Goal: Task Accomplishment & Management: Complete application form

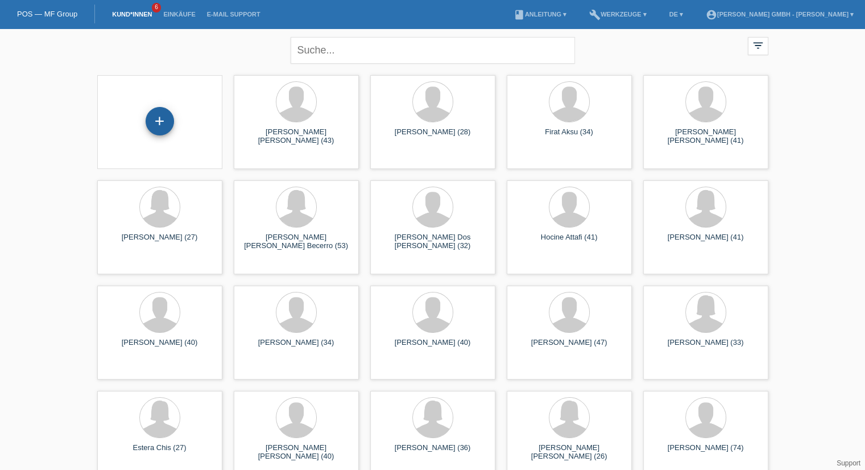
click at [168, 121] on div "+" at bounding box center [159, 120] width 27 height 19
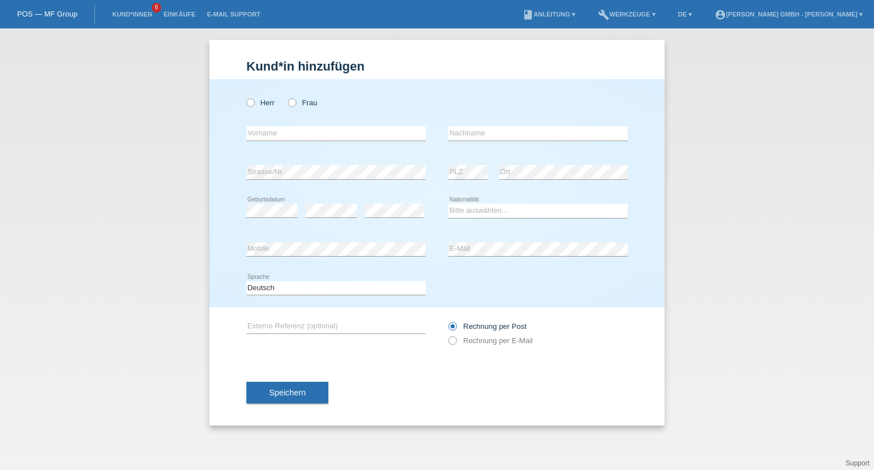
click at [304, 108] on div "Herr Frau" at bounding box center [335, 102] width 179 height 23
click at [308, 104] on label "Frau" at bounding box center [302, 102] width 29 height 9
click at [295, 104] on input "Frau" at bounding box center [291, 101] width 7 height 7
radio input "true"
click at [271, 136] on input "text" at bounding box center [335, 133] width 179 height 14
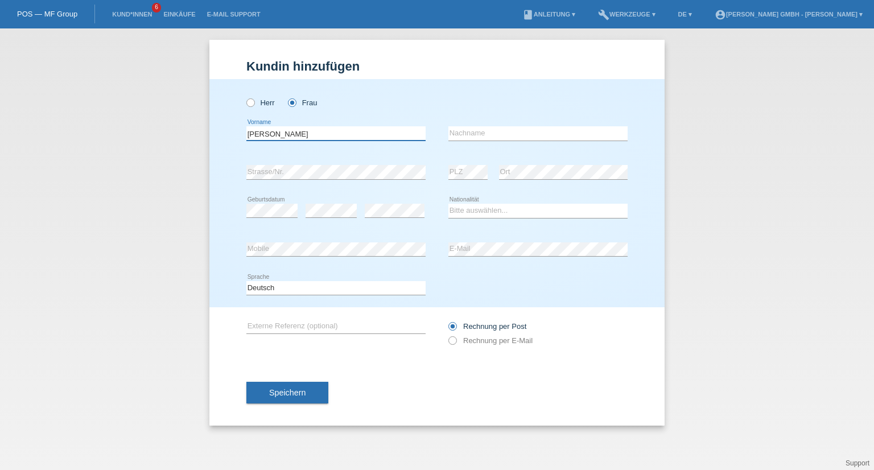
type input "[PERSON_NAME]"
type input "Skripnik"
click at [485, 212] on select "Bitte auswählen... Schweiz Deutschland Liechtenstein Österreich ------------ Af…" at bounding box center [537, 211] width 179 height 14
select select "DE"
click at [448, 204] on select "Bitte auswählen... Schweiz Deutschland Liechtenstein Österreich ------------ Af…" at bounding box center [537, 211] width 179 height 14
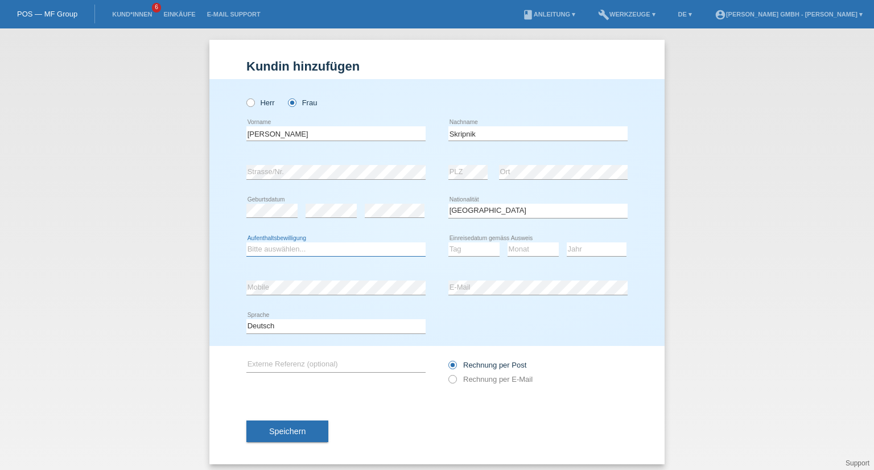
click at [264, 251] on select "Bitte auswählen... C B B - Flüchtlingsstatus Andere" at bounding box center [335, 249] width 179 height 14
select select "B"
click at [246, 242] on select "Bitte auswählen... C B B - Flüchtlingsstatus Andere" at bounding box center [335, 249] width 179 height 14
click at [483, 253] on select "Tag 01 02 03 04 05 06 07 08 09 10 11" at bounding box center [473, 249] width 51 height 14
click at [569, 271] on div "error E-Mail" at bounding box center [537, 287] width 179 height 39
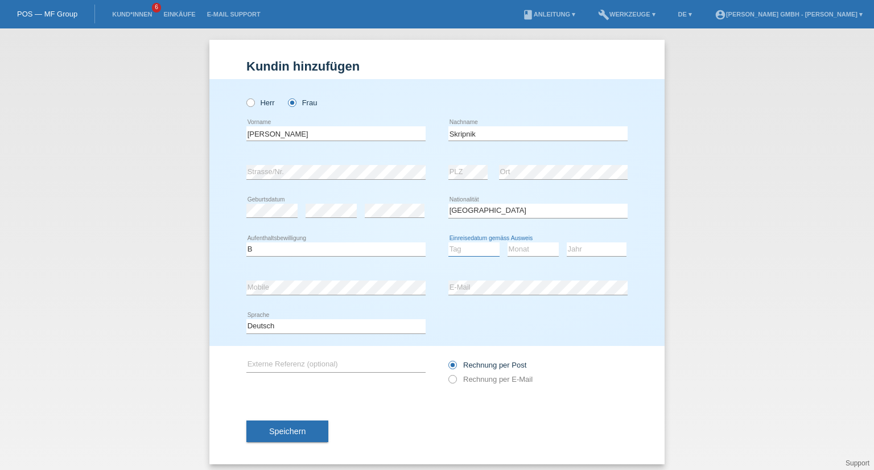
click at [467, 254] on select "Tag 01 02 03 04 05 06 07 08 09 10 11" at bounding box center [473, 249] width 51 height 14
select select "07"
click at [448, 242] on select "Tag 01 02 03 04 05 06 07 08 09 10 11" at bounding box center [473, 249] width 51 height 14
click at [514, 250] on select "Monat 01 02 03 04 05 06 07 08 09 10 11" at bounding box center [532, 249] width 51 height 14
select select "02"
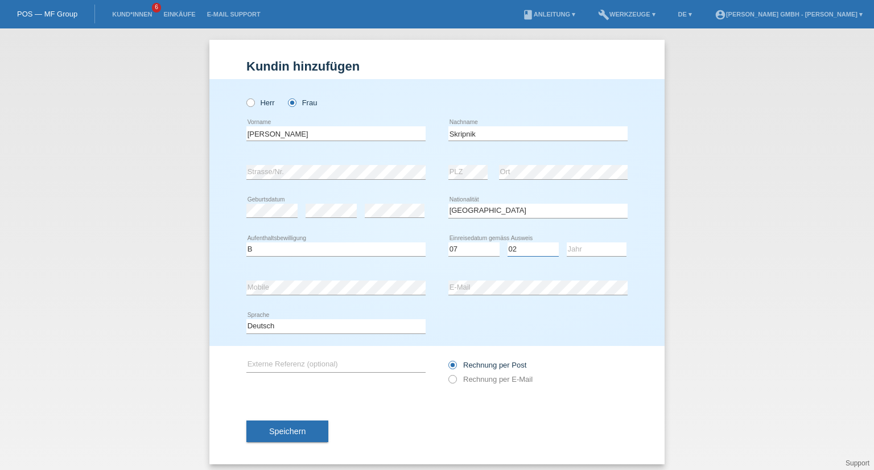
click at [507, 242] on select "Monat 01 02 03 04 05 06 07 08 09 10 11" at bounding box center [532, 249] width 51 height 14
click at [577, 251] on select "Jahr 2025 2024 2023 2022 2021 2020 2019 2018 2017 2016 2015 2014 2013 2012 2011…" at bounding box center [597, 249] width 60 height 14
select select "2022"
click at [567, 242] on select "Jahr 2025 2024 2023 2022 2021 2020 2019 2018 2017 2016 2015 2014 2013 2012 2011…" at bounding box center [597, 249] width 60 height 14
click at [296, 361] on input "text" at bounding box center [335, 365] width 179 height 14
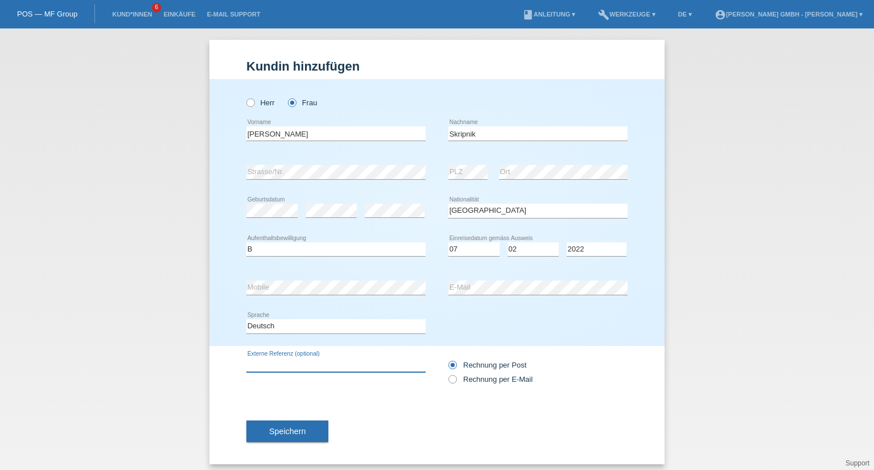
paste input "725010635JS"
type input "725010635JS"
click at [377, 406] on div "Speichern" at bounding box center [436, 431] width 381 height 66
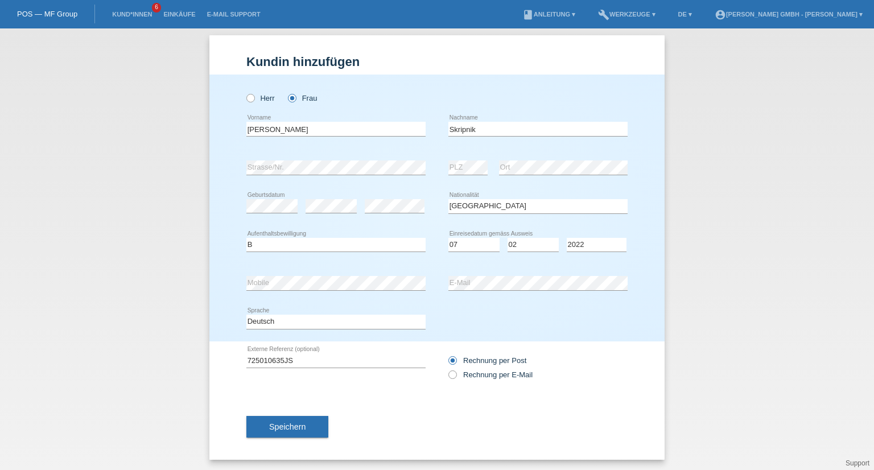
scroll to position [5, 0]
click at [301, 419] on button "Speichern" at bounding box center [287, 426] width 82 height 22
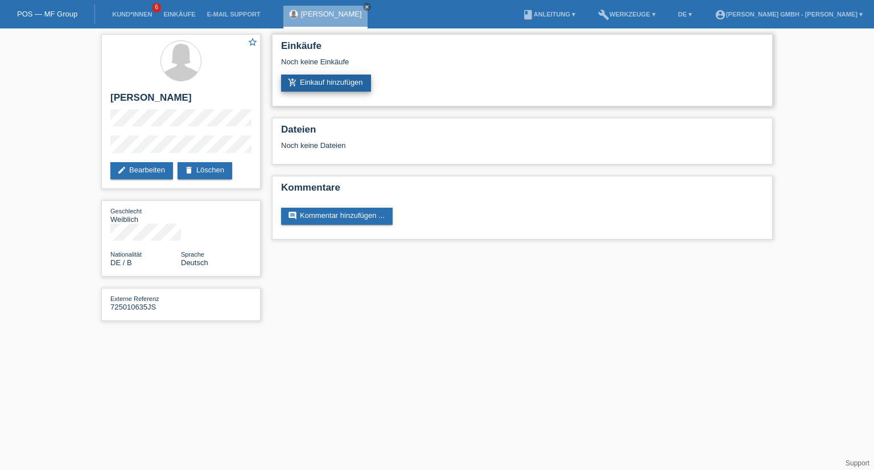
click at [345, 88] on link "add_shopping_cart Einkauf hinzufügen" at bounding box center [326, 83] width 90 height 17
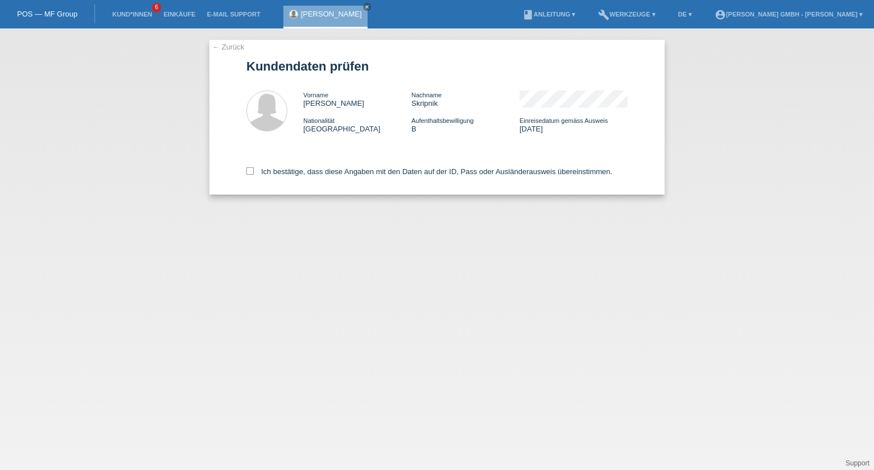
click at [249, 167] on div "Ich bestätige, dass diese Angaben mit den Daten auf der ID, Pass oder Ausländer…" at bounding box center [436, 169] width 381 height 50
click at [249, 171] on icon at bounding box center [249, 170] width 7 height 7
click at [249, 171] on input "Ich bestätige, dass diese Angaben mit den Daten auf der ID, Pass oder Ausländer…" at bounding box center [249, 170] width 7 height 7
checkbox input "true"
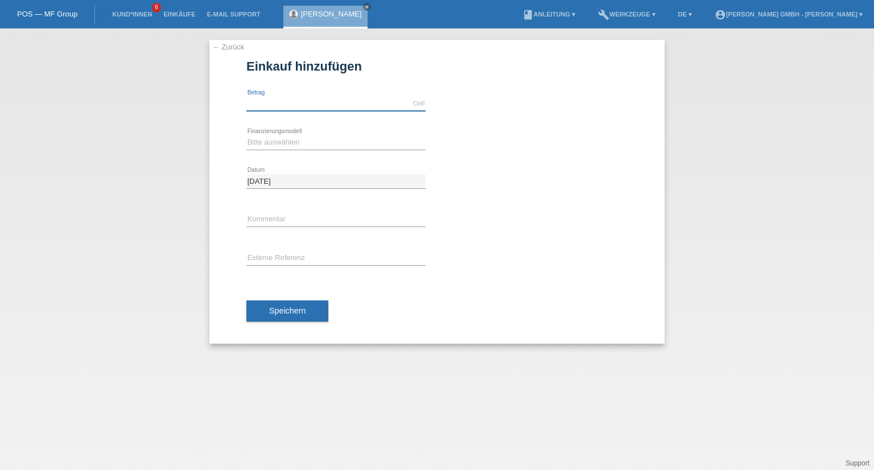
click at [276, 102] on input "text" at bounding box center [335, 104] width 179 height 14
type input "1599.00"
drag, startPoint x: 127, startPoint y: 175, endPoint x: 174, endPoint y: 6, distance: 175.3
click at [127, 174] on div "← Zurück Einkauf hinzufügen Verfügbarer Betrag: 1599.00 CHF error Betrag" at bounding box center [437, 248] width 874 height 441
click at [276, 147] on select "Bitte auswählen Kauf auf Rechnung mit Teilzahlungsoption Fixe Raten" at bounding box center [335, 142] width 179 height 14
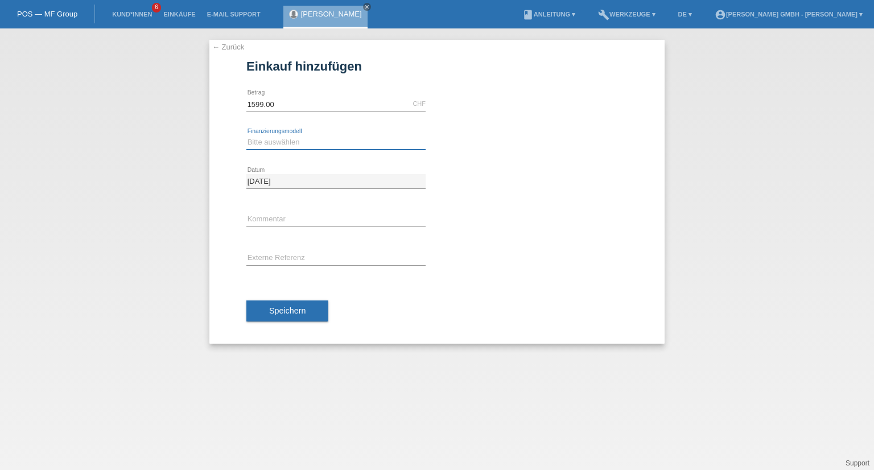
select select "198"
click at [246, 135] on select "Bitte auswählen Kauf auf Rechnung mit Teilzahlungsoption Fixe Raten" at bounding box center [335, 142] width 179 height 14
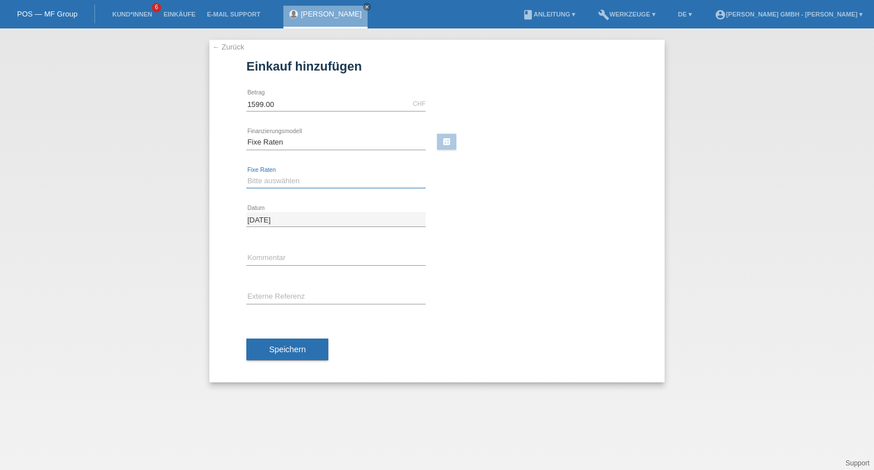
click at [262, 180] on select "Bitte auswählen 12 Raten 24 Raten" at bounding box center [335, 181] width 179 height 14
select select "531"
click at [246, 174] on select "Bitte auswählen 12 Raten 24 Raten" at bounding box center [335, 181] width 179 height 14
click at [259, 296] on input "text" at bounding box center [335, 297] width 179 height 14
paste input "725010635JS"
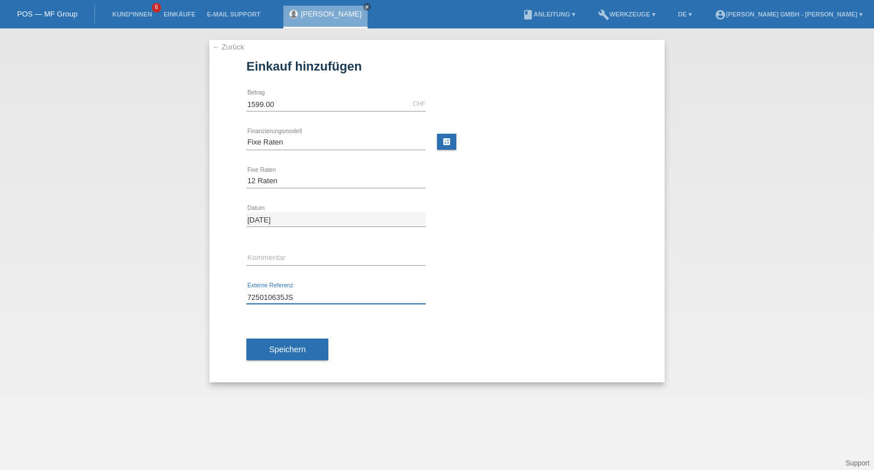
type input "725010635JS"
click at [350, 322] on div "Speichern" at bounding box center [436, 349] width 381 height 66
click at [294, 349] on span "Speichern" at bounding box center [287, 349] width 36 height 9
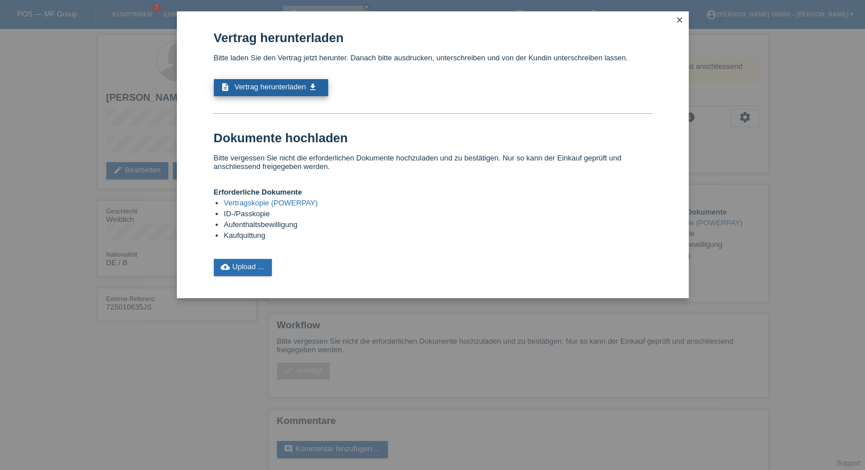
click at [270, 86] on span "Vertrag herunterladen" at bounding box center [270, 86] width 72 height 9
click at [237, 271] on link "cloud_upload Upload ..." at bounding box center [243, 267] width 59 height 17
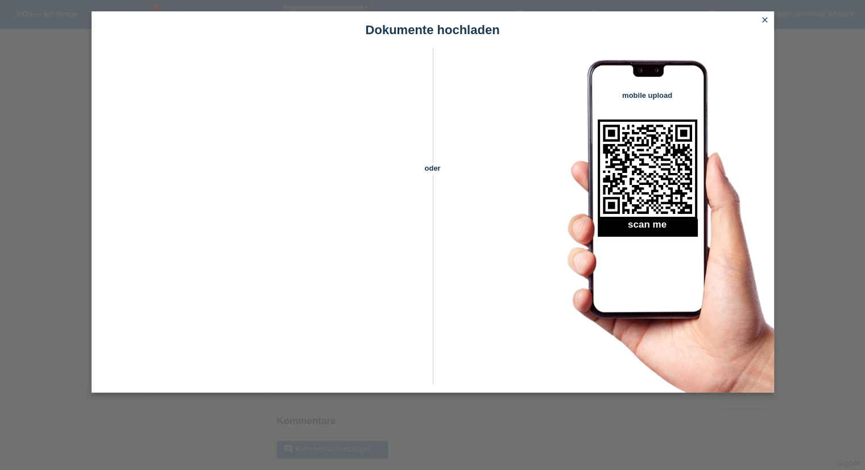
click at [766, 20] on icon "close" at bounding box center [764, 19] width 9 height 9
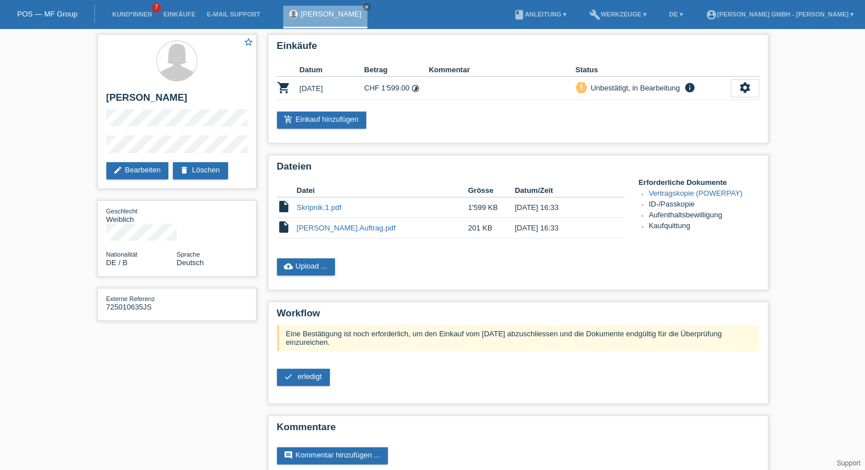
click at [232, 330] on div "star_border Julia Skripnik edit Bearbeiten delete Löschen Geschlecht Weiblich N…" at bounding box center [433, 259] width 683 height 462
click at [796, 222] on div "star_border Julia Skripnik edit Bearbeiten delete Löschen Geschlecht Weiblich N…" at bounding box center [432, 259] width 865 height 462
